Goal: Information Seeking & Learning: Learn about a topic

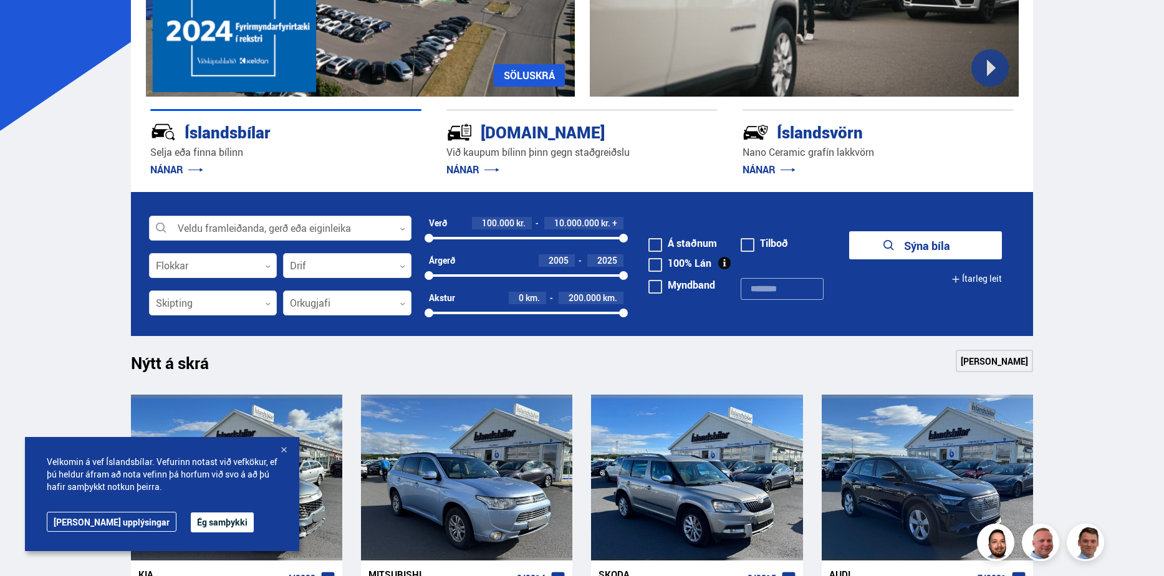
scroll to position [249, 0]
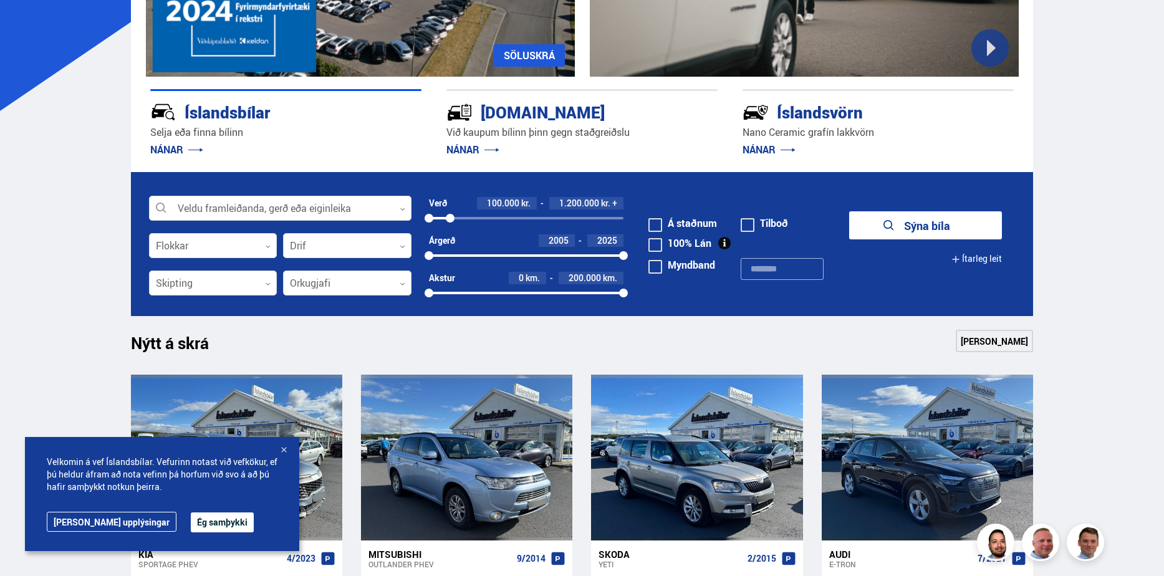
drag, startPoint x: 623, startPoint y: 220, endPoint x: 450, endPoint y: 234, distance: 173.2
click at [450, 234] on div "Verð 100.000 kr. 1.200.000 kr. + 100000 1182813" at bounding box center [526, 215] width 195 height 37
click at [967, 228] on button "Sýna 16 bíla" at bounding box center [925, 225] width 153 height 28
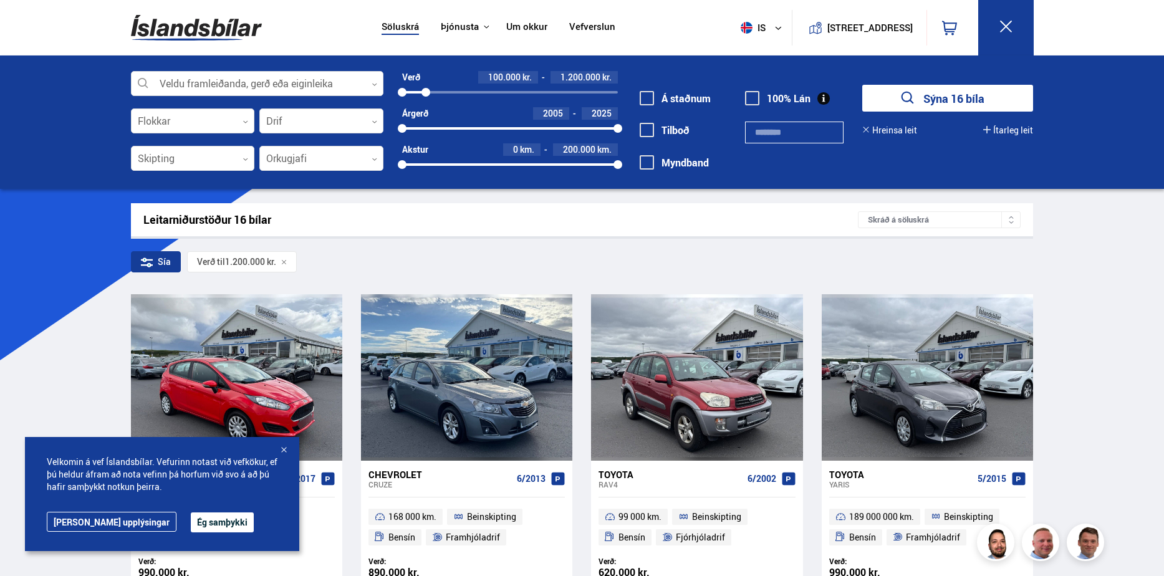
drag, startPoint x: 180, startPoint y: 520, endPoint x: 198, endPoint y: 517, distance: 17.8
click at [191, 520] on button "Ég samþykki" at bounding box center [222, 522] width 63 height 20
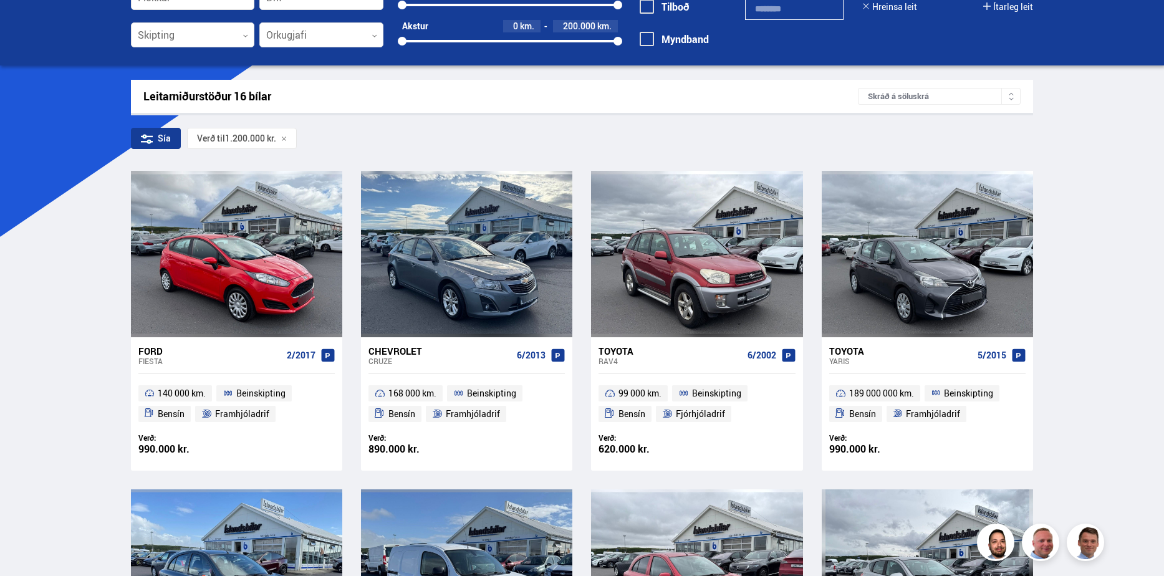
scroll to position [125, 0]
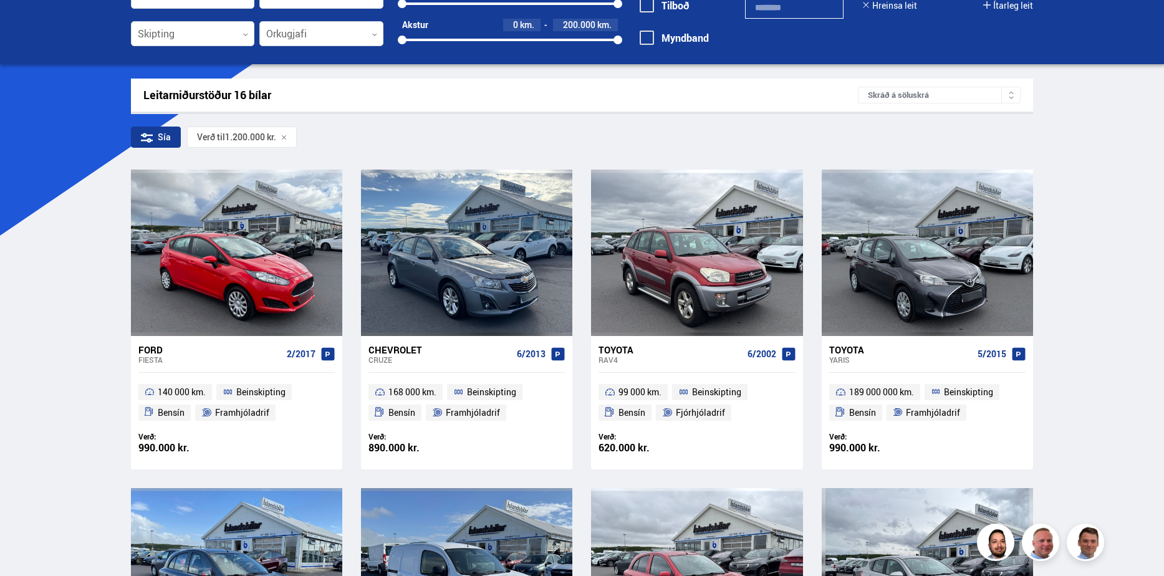
click at [393, 351] on div "Chevrolet" at bounding box center [439, 349] width 143 height 11
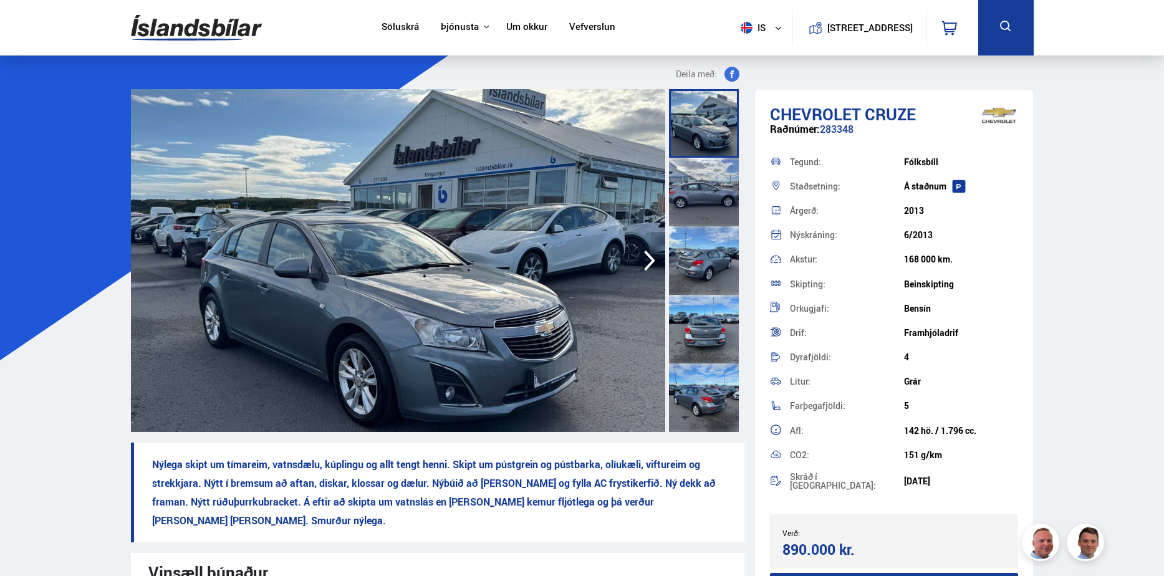
click at [705, 242] on div at bounding box center [704, 260] width 70 height 69
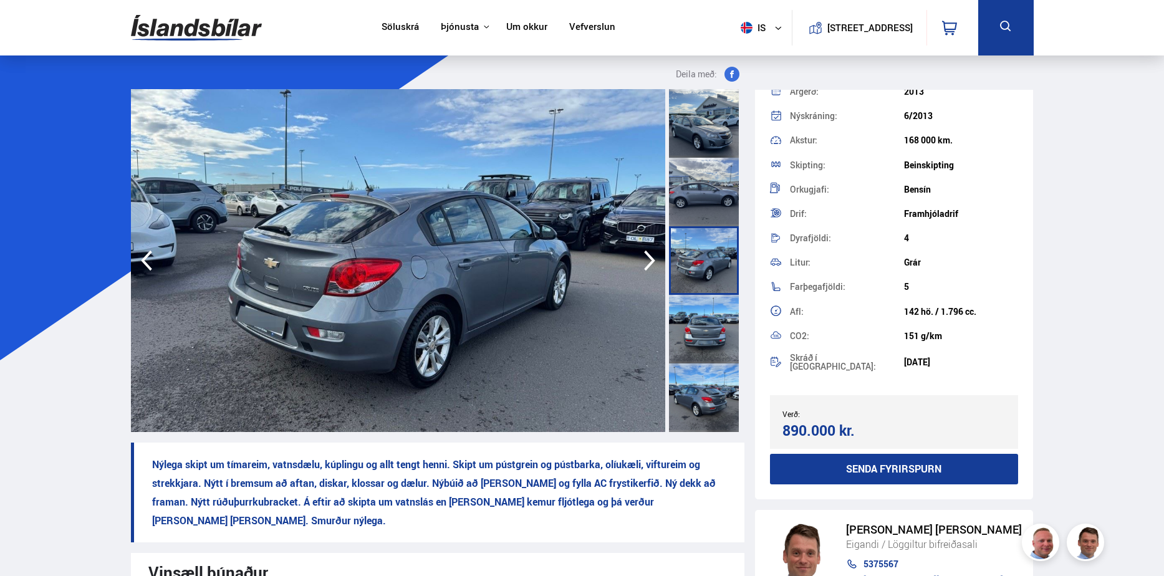
scroll to position [374, 0]
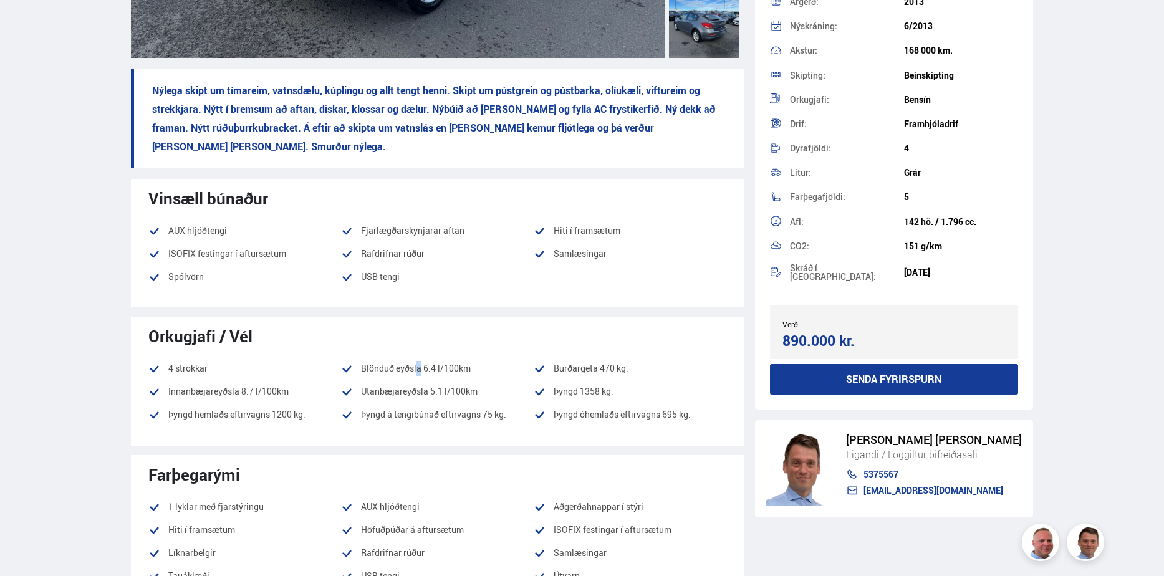
click at [477, 376] on ul "4 strokkar Blönduð eyðsla 6.4 l/100km Burðargeta 470 kg. Innanbæjareyðsla 8.7 l…" at bounding box center [437, 395] width 578 height 69
drag, startPoint x: 477, startPoint y: 376, endPoint x: 491, endPoint y: 395, distance: 22.7
click at [491, 407] on li "Þyngd á tengibúnað eftirvagns 75 kg." at bounding box center [437, 414] width 193 height 15
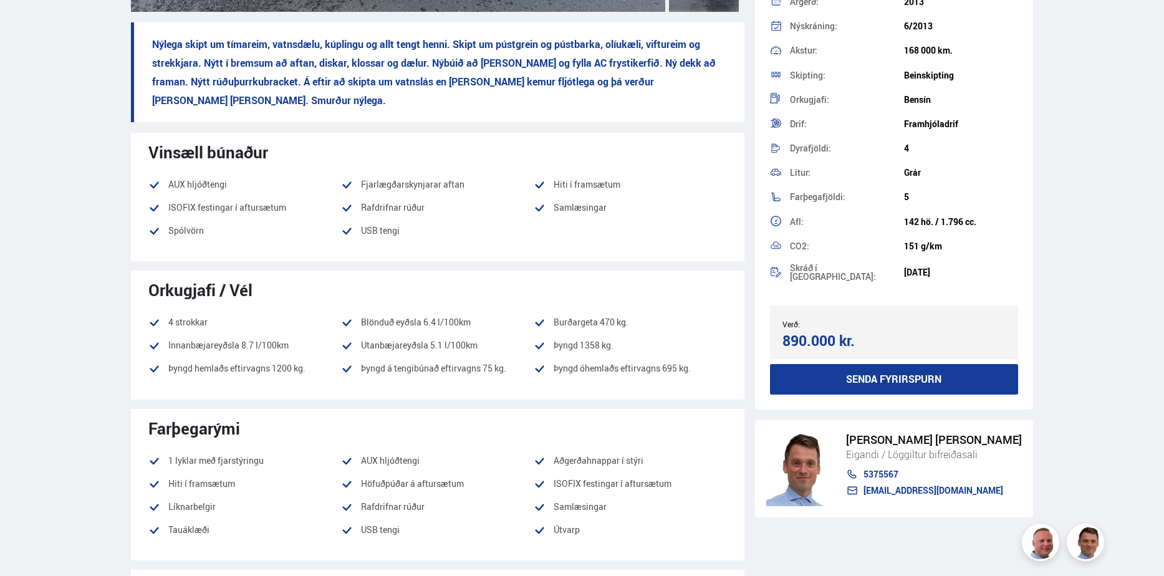
scroll to position [499, 0]
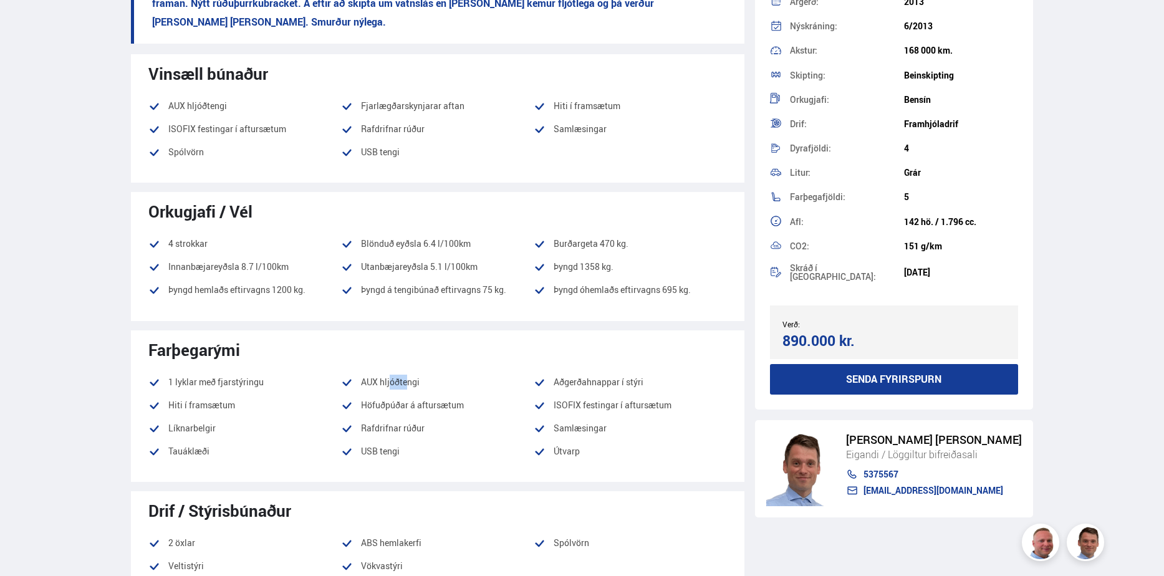
drag, startPoint x: 377, startPoint y: 360, endPoint x: 401, endPoint y: 360, distance: 23.7
click at [401, 375] on li "AUX hljóðtengi" at bounding box center [437, 382] width 193 height 15
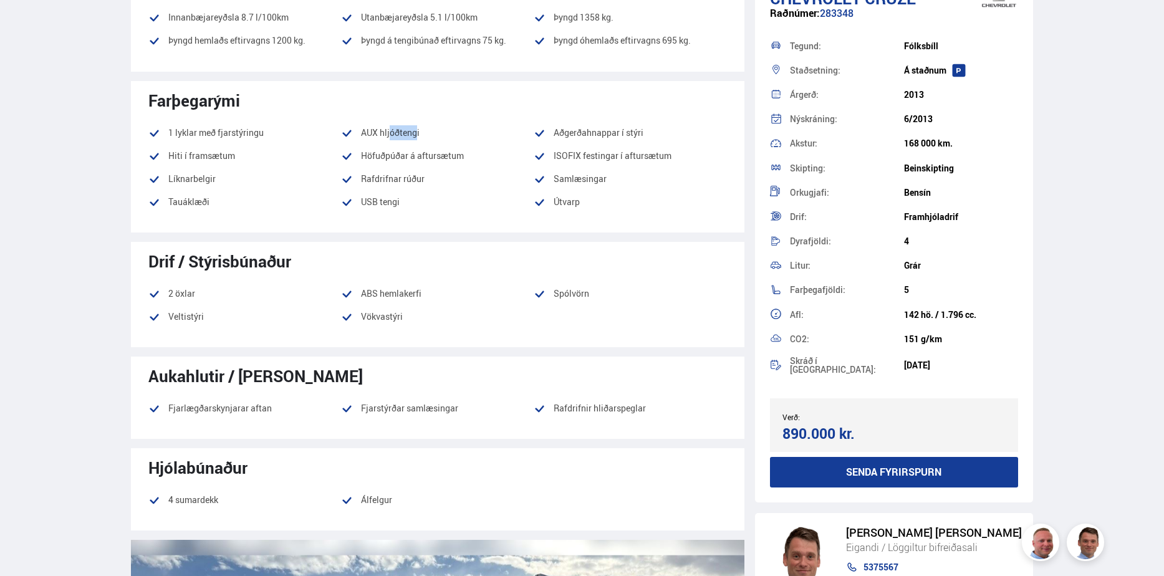
scroll to position [0, 0]
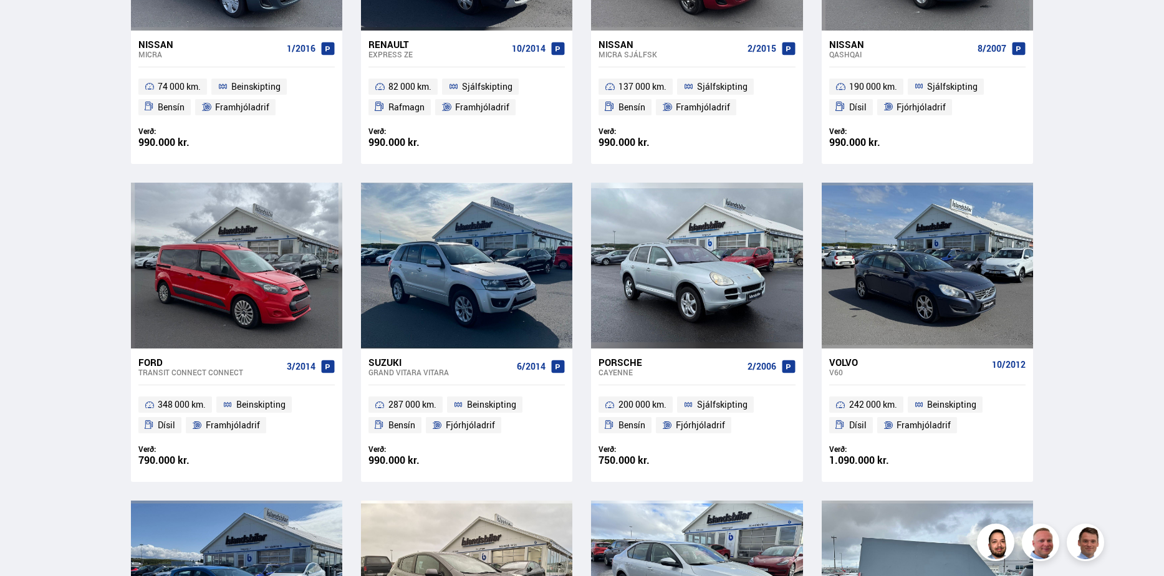
scroll to position [258, 0]
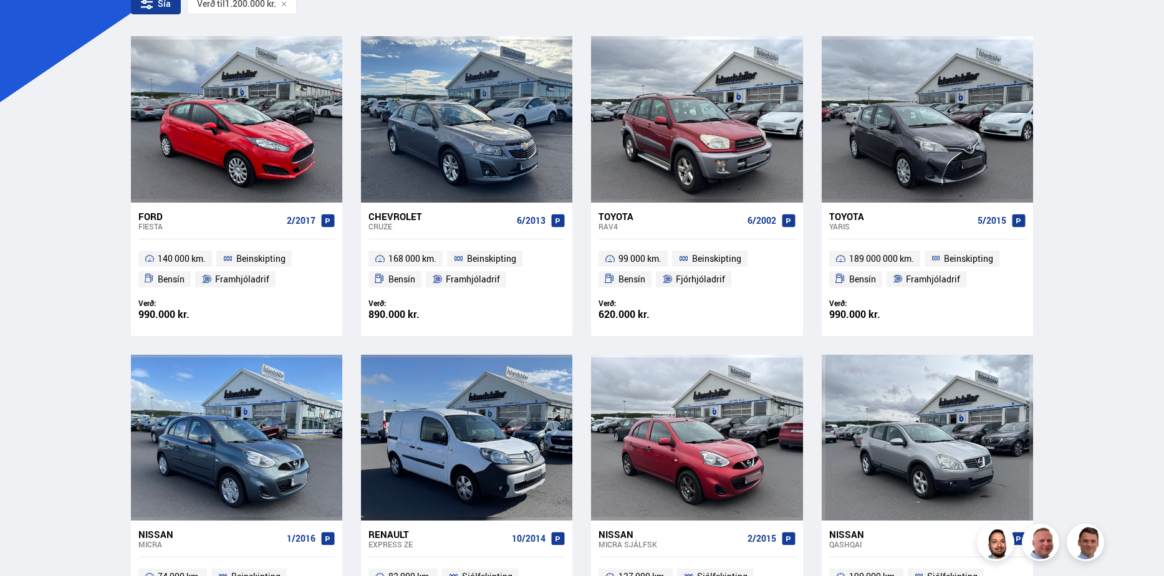
click at [450, 236] on div "Chevrolet Cruze 6/2013" at bounding box center [466, 221] width 196 height 37
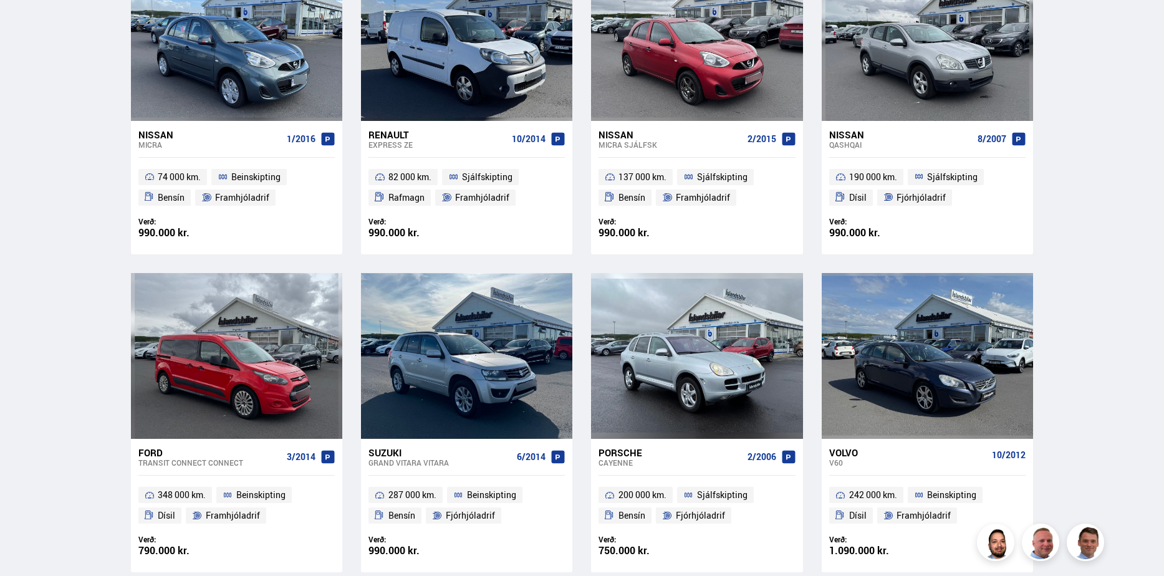
scroll to position [704, 0]
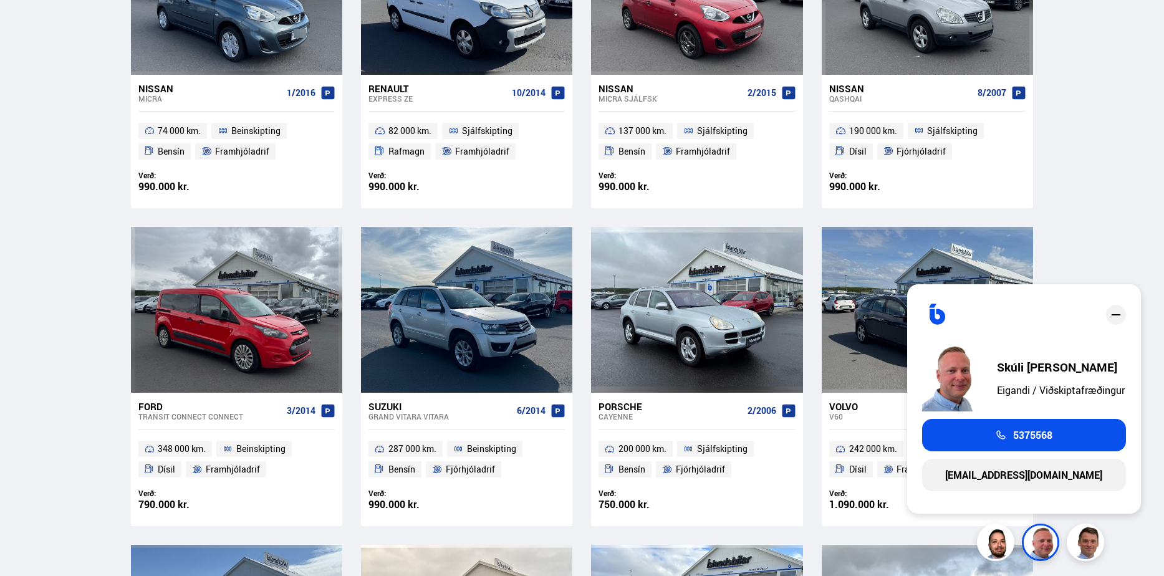
click at [1117, 307] on icon "close" at bounding box center [1115, 314] width 15 height 15
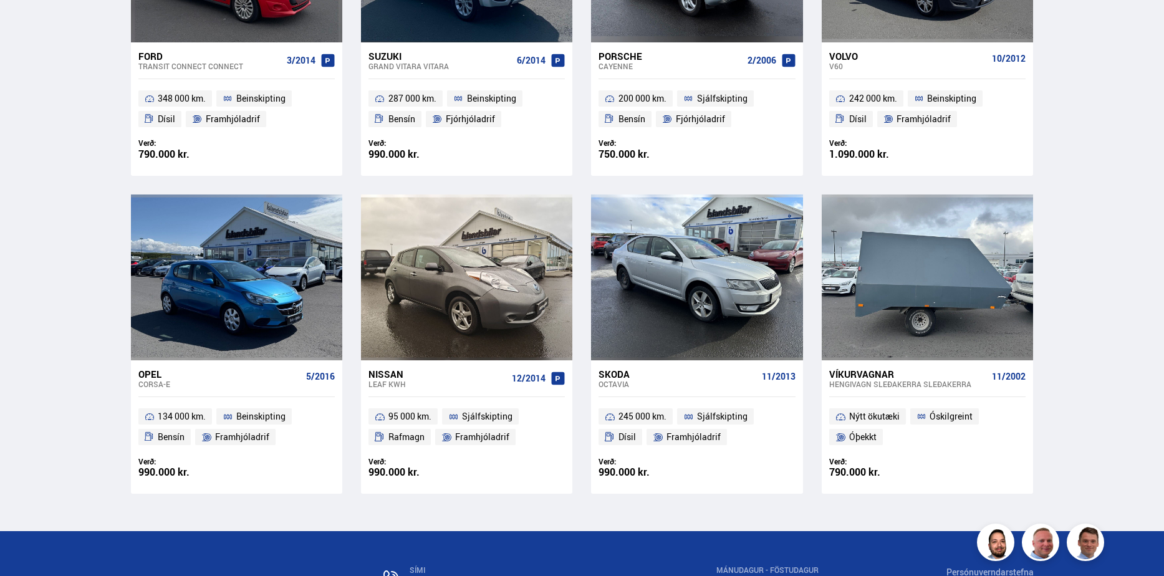
scroll to position [1225, 0]
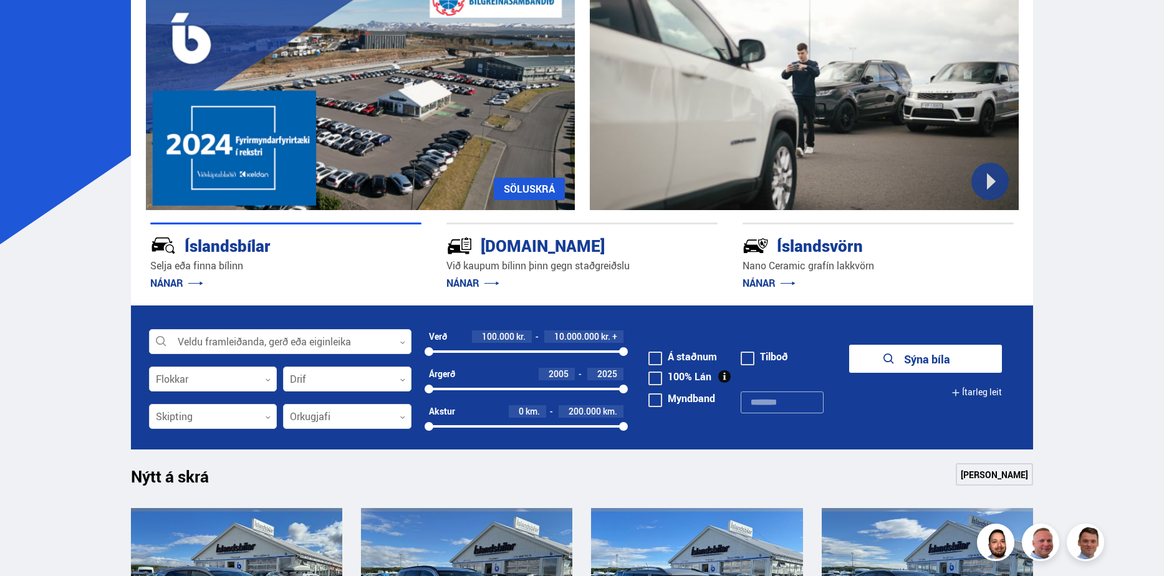
scroll to position [178, 0]
